Goal: Navigation & Orientation: Find specific page/section

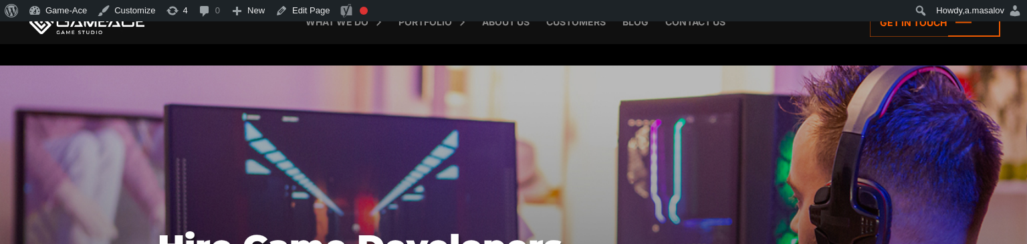
scroll to position [225, 0]
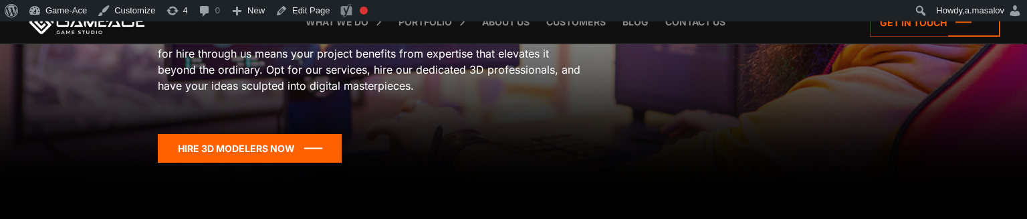
scroll to position [274, 0]
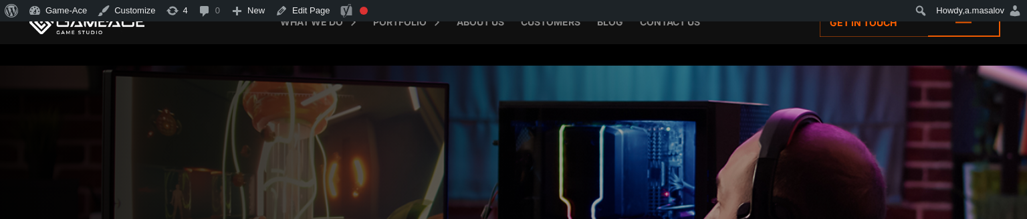
scroll to position [1442, 0]
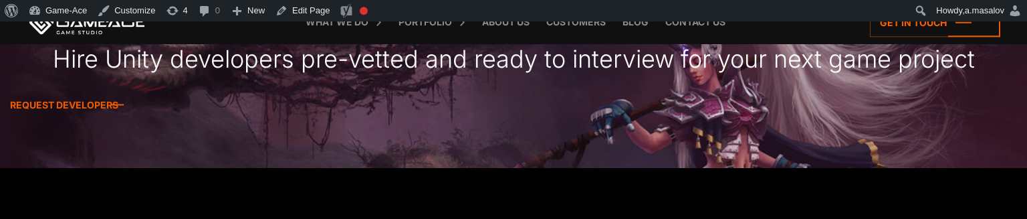
scroll to position [1468, 0]
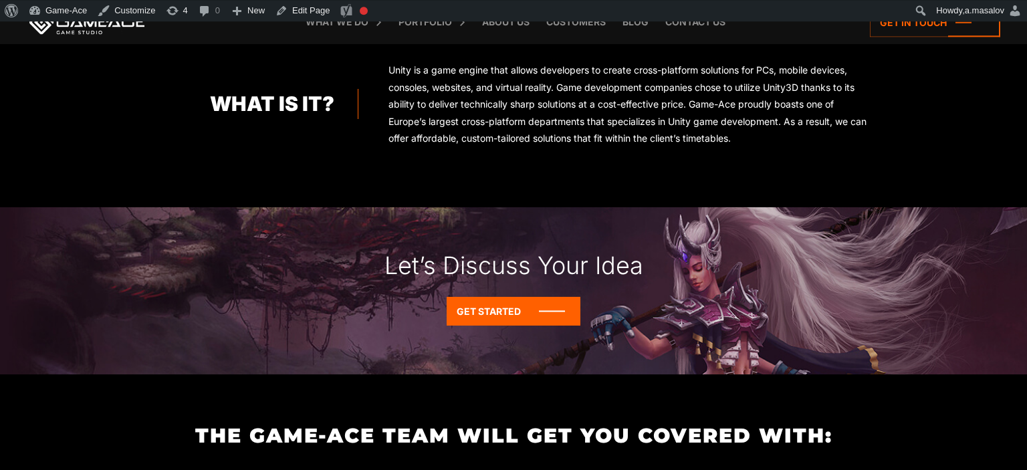
scroll to position [517, 0]
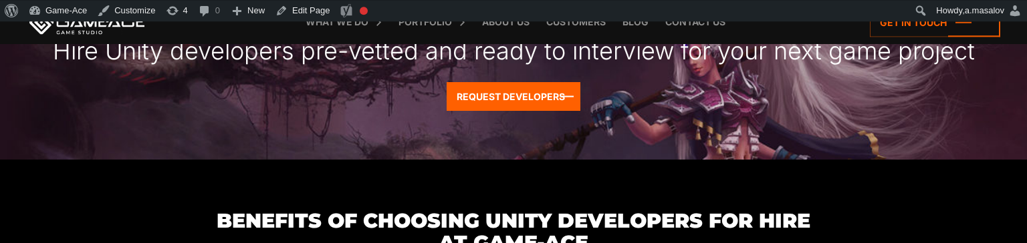
scroll to position [1476, 0]
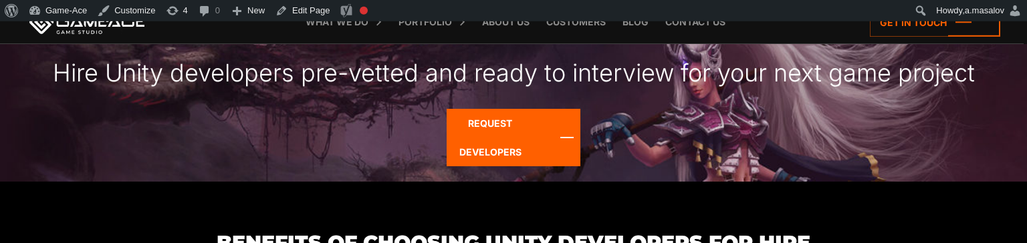
scroll to position [1465, 0]
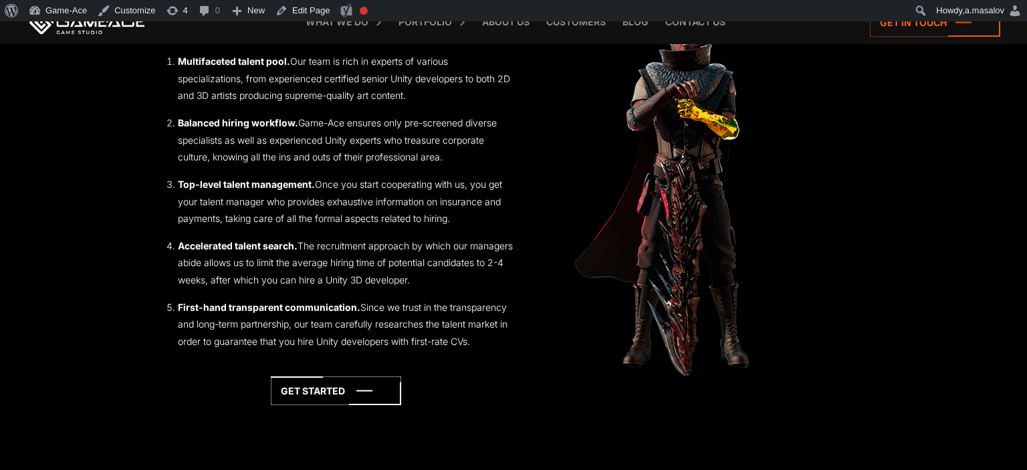
scroll to position [1654, 0]
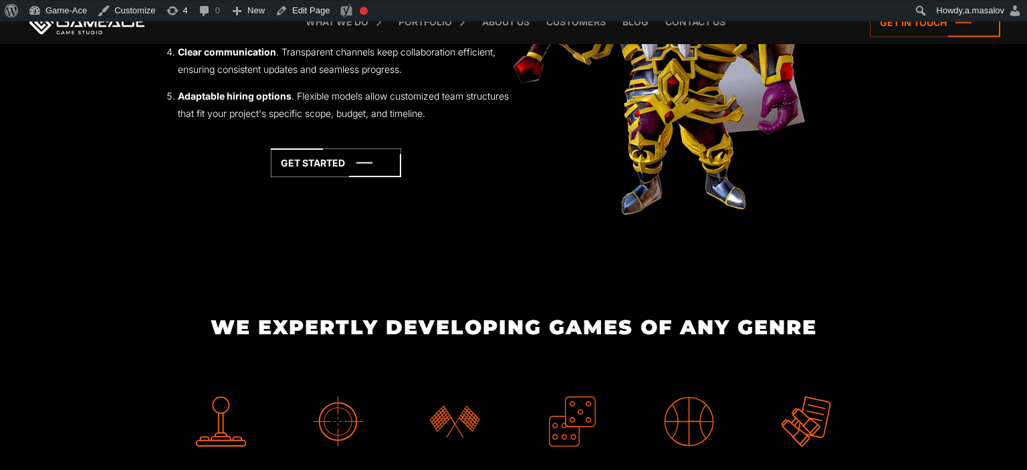
scroll to position [2625, 0]
